Goal: Transaction & Acquisition: Purchase product/service

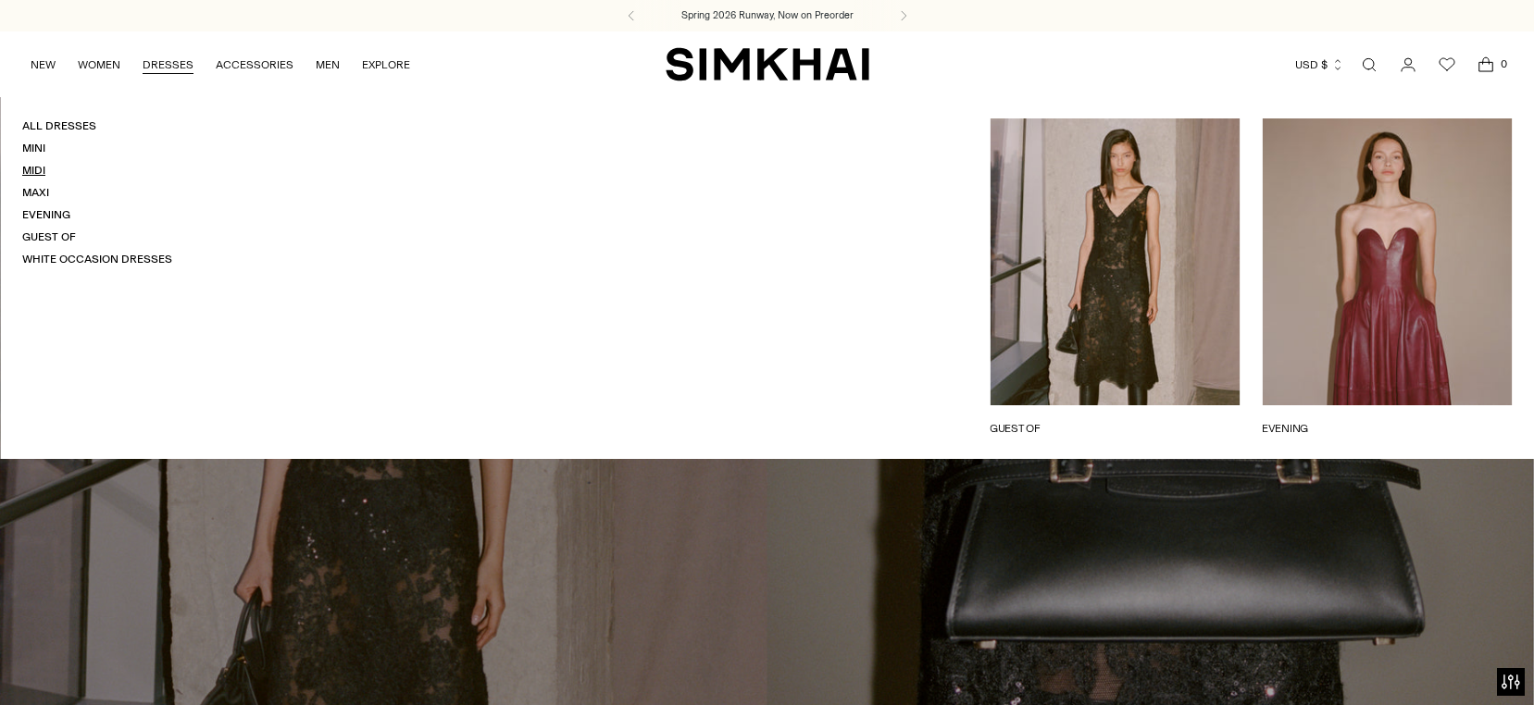
click at [37, 171] on link "Midi" at bounding box center [33, 170] width 23 height 13
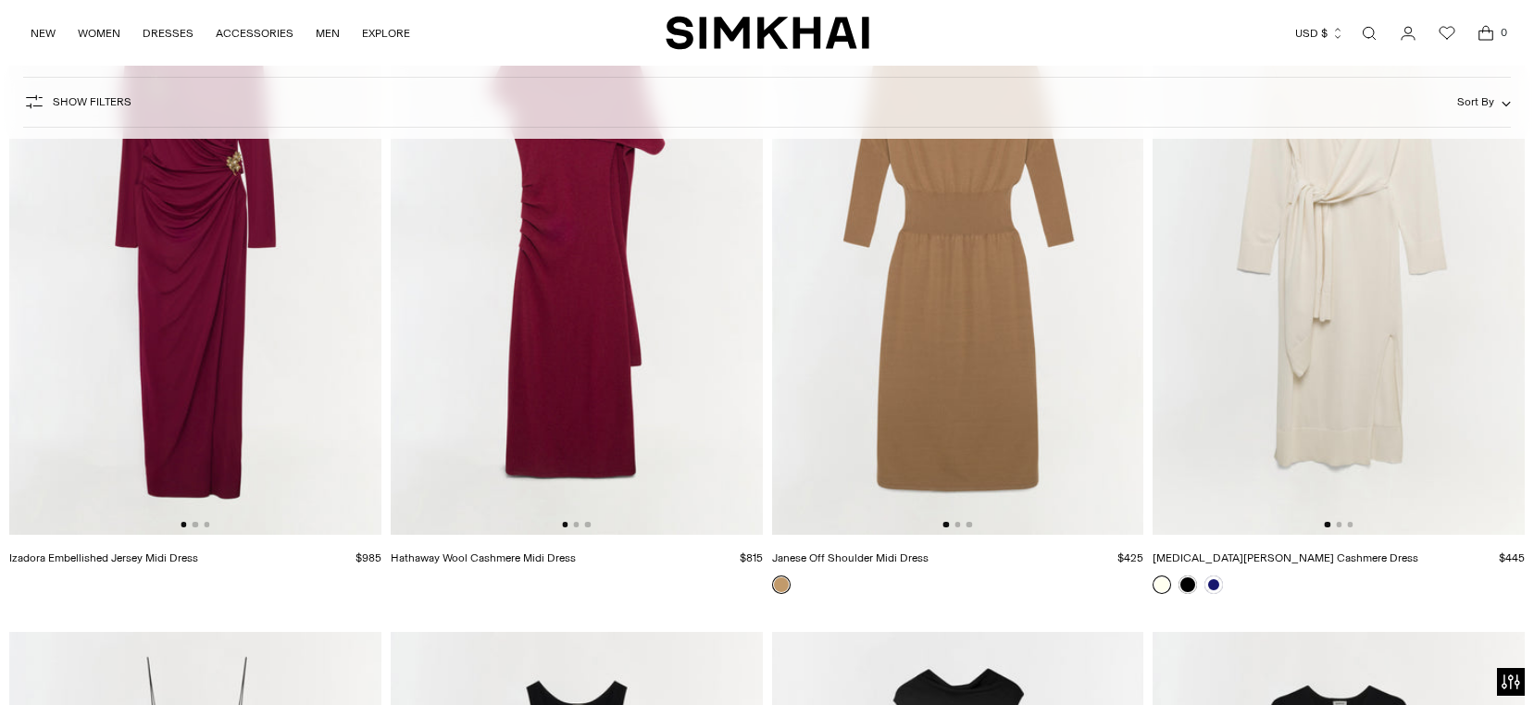
scroll to position [7515, 0]
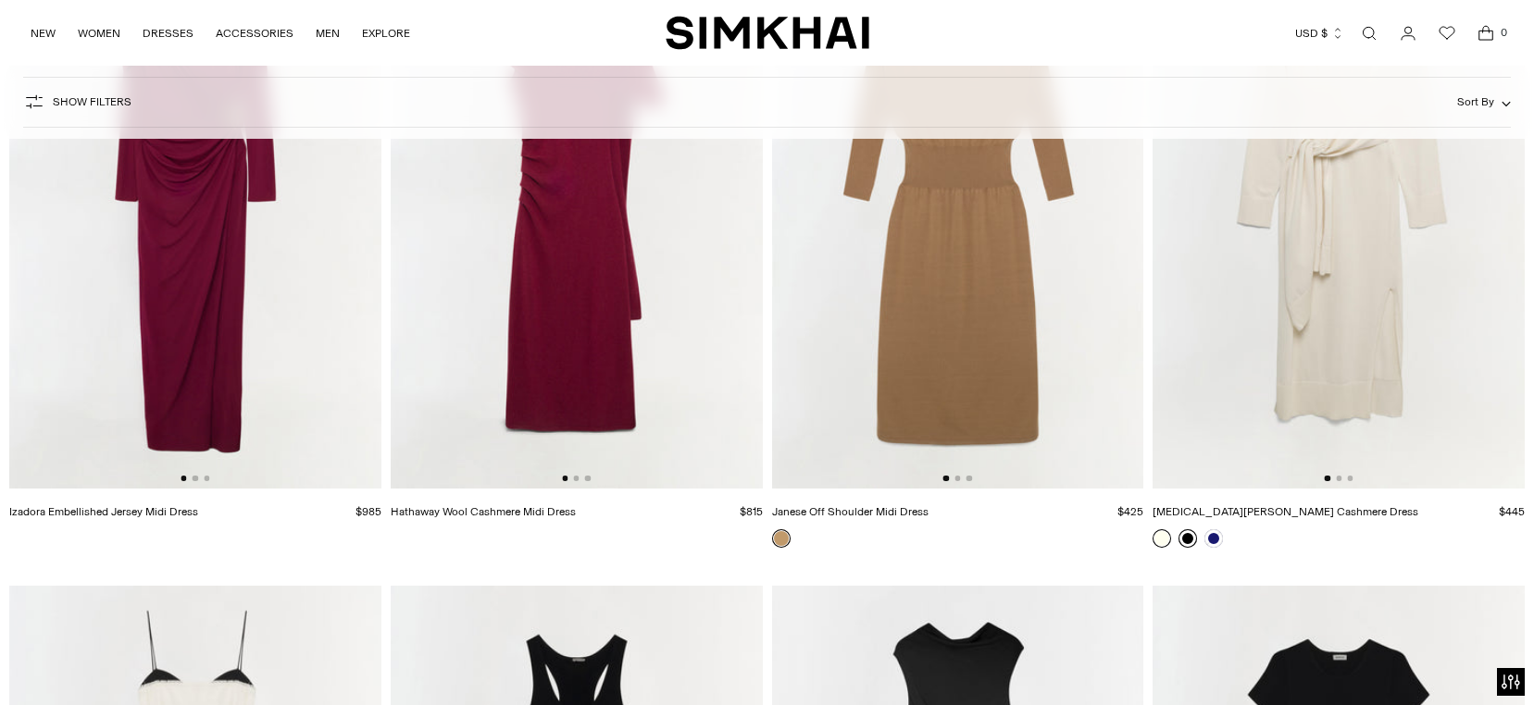
click at [1188, 543] on link at bounding box center [1188, 539] width 19 height 19
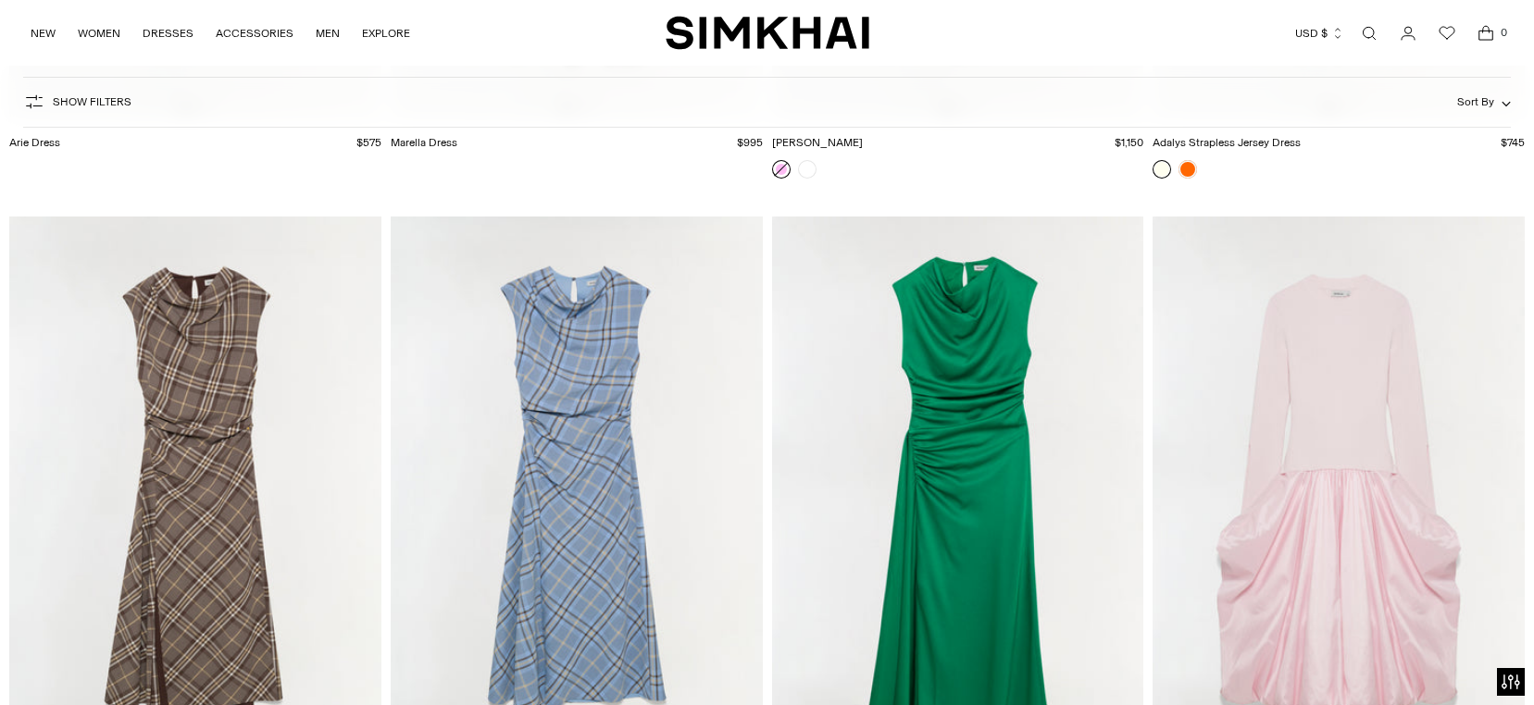
scroll to position [13000, 0]
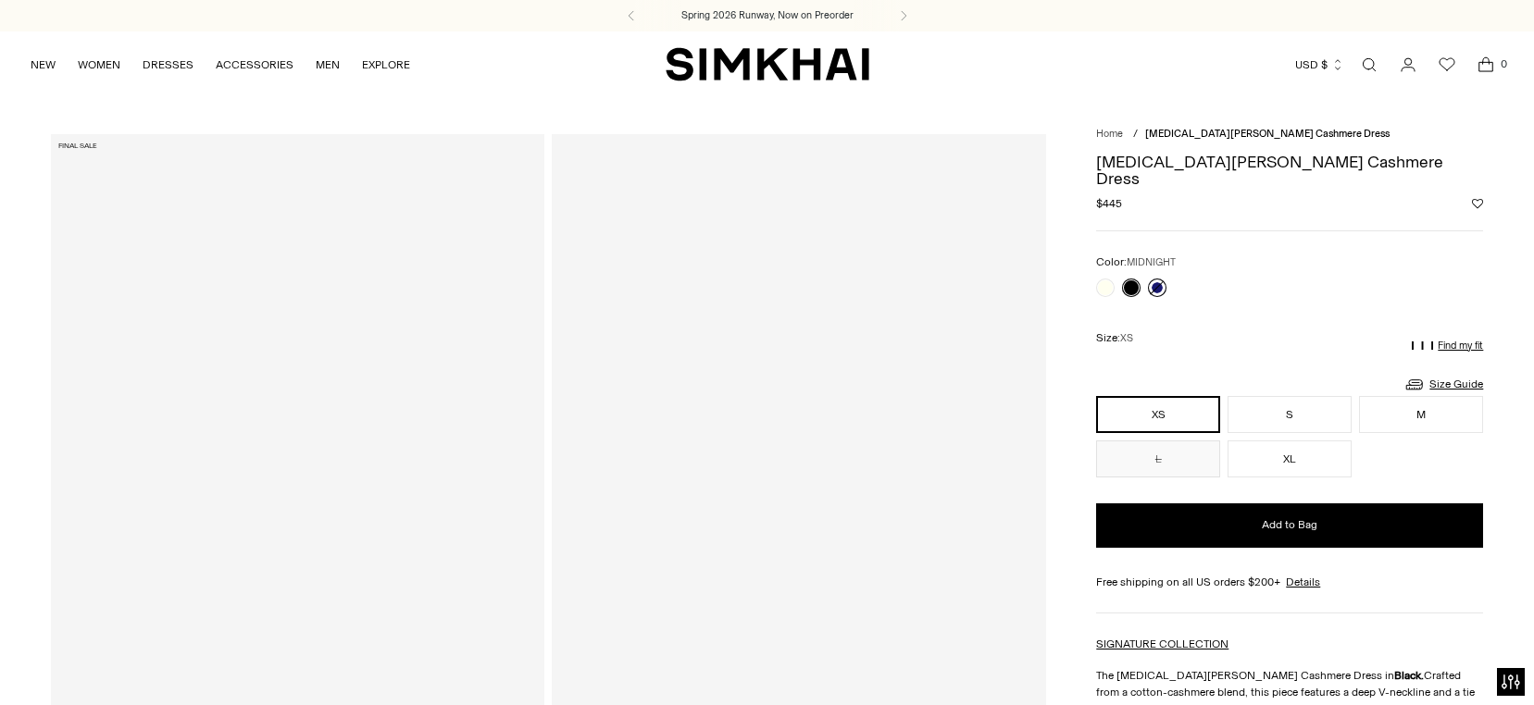
click at [1160, 279] on link at bounding box center [1157, 288] width 19 height 19
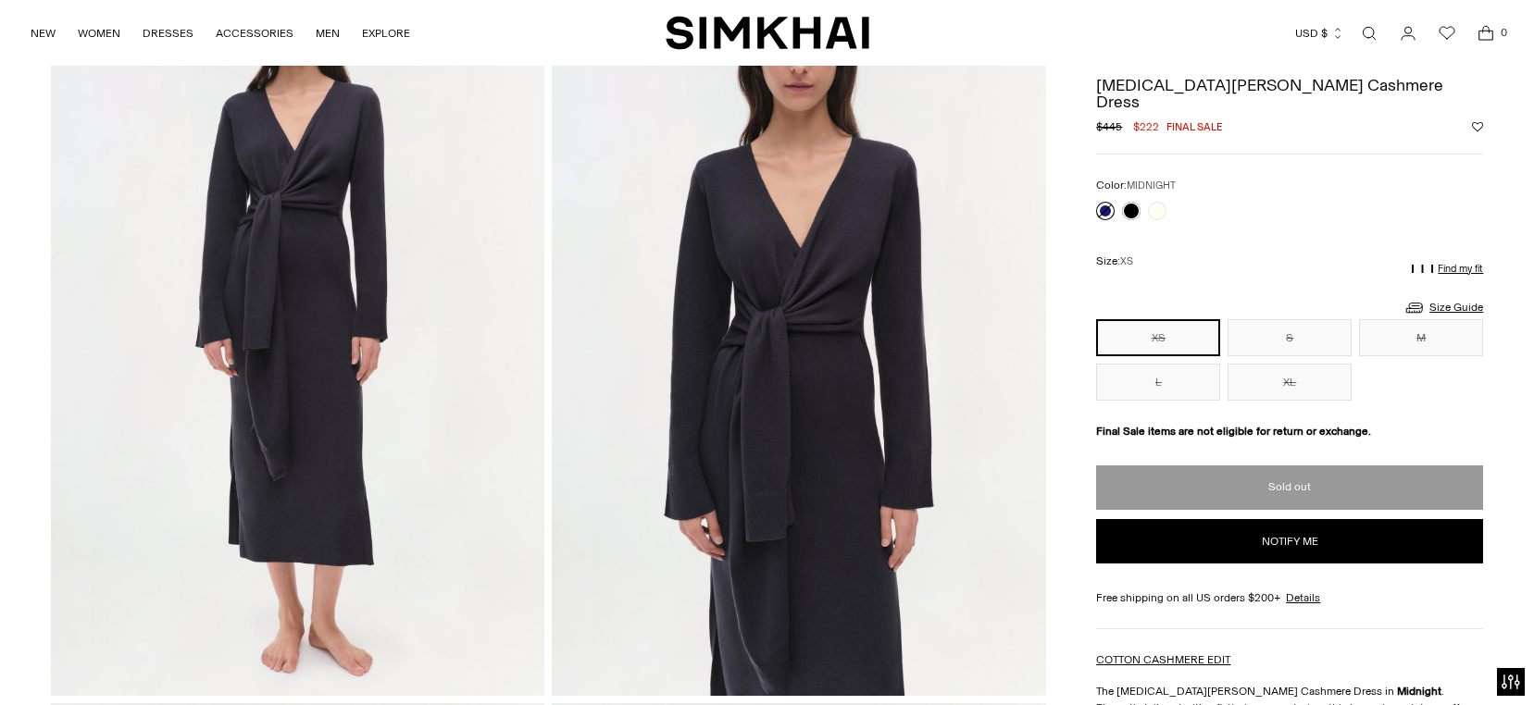
scroll to position [98, 0]
